Goal: Go to known website: Go to known website

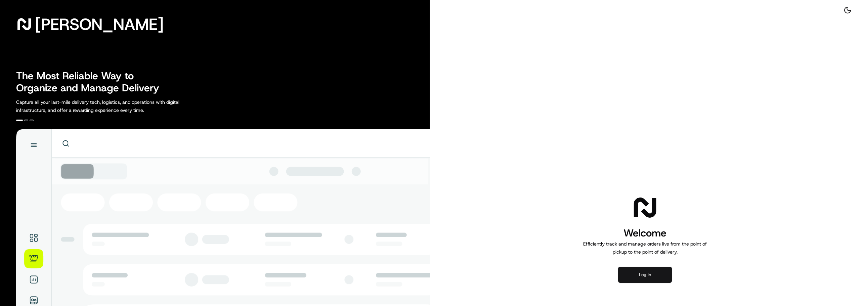
drag, startPoint x: 662, startPoint y: 276, endPoint x: 655, endPoint y: 278, distance: 7.3
click at [662, 275] on button "Log in" at bounding box center [645, 275] width 54 height 16
